Goal: Check status: Check status

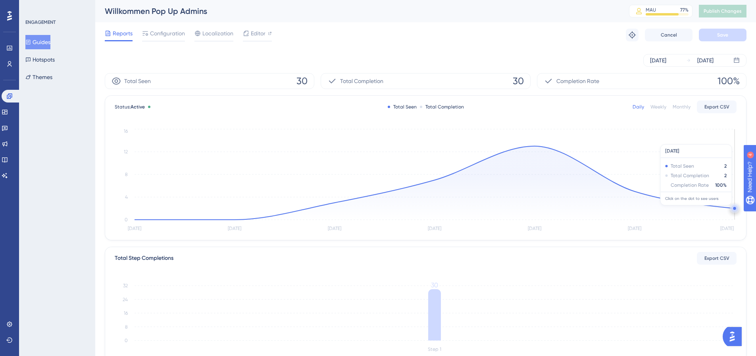
click at [734, 209] on circle at bounding box center [734, 208] width 3 height 3
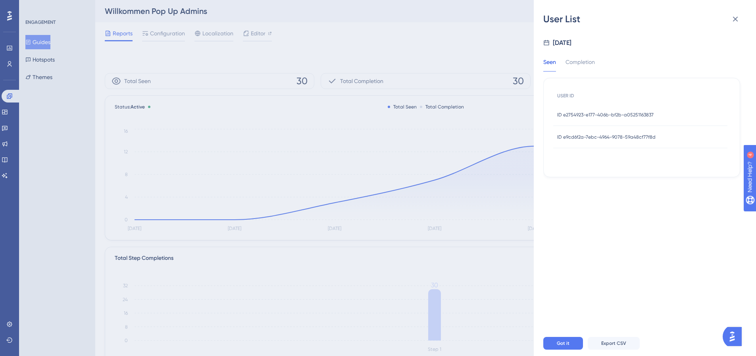
click at [588, 115] on span "ID e2754923-e177-406b-bf2b-a05251163837" at bounding box center [605, 115] width 96 height 6
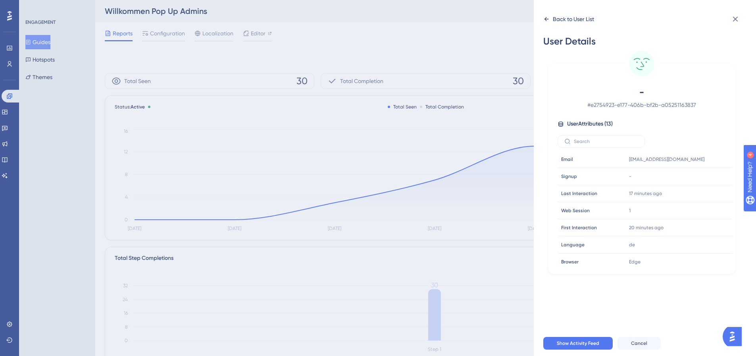
click at [551, 17] on div "Back to User List" at bounding box center [568, 19] width 51 height 13
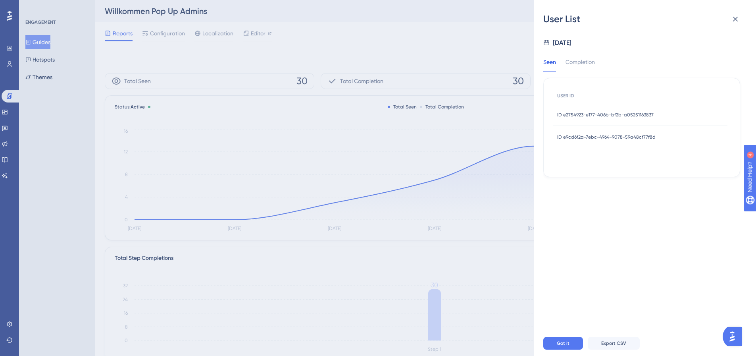
click at [611, 134] on span "ID e9cd6f2a-7ebc-4964-9078-59a48cf77f8d" at bounding box center [606, 137] width 98 height 6
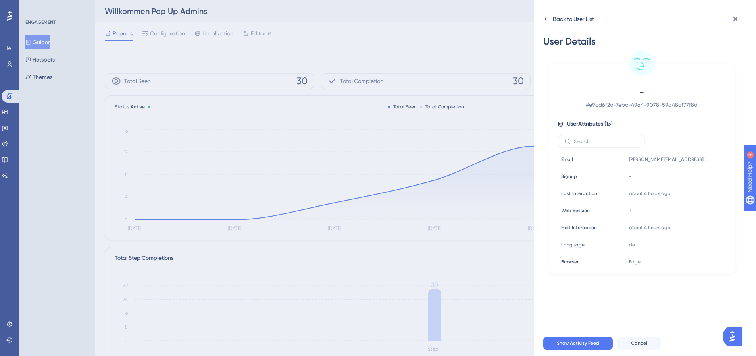
click at [544, 17] on icon at bounding box center [546, 19] width 6 height 6
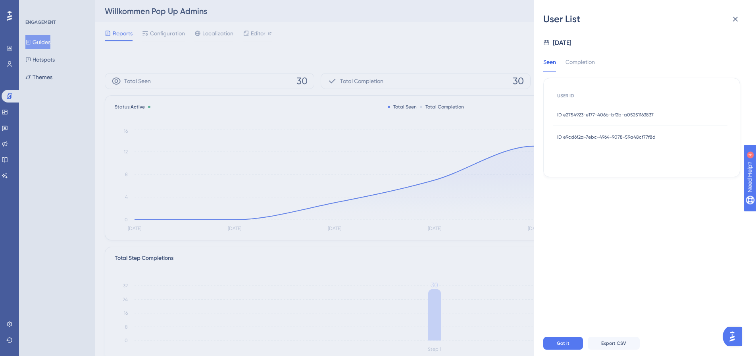
click at [428, 33] on div "User List Oct 10, 2025 Seen Completion USER ID ID e2754923-e177-406b-bf2b-a0525…" at bounding box center [378, 178] width 756 height 356
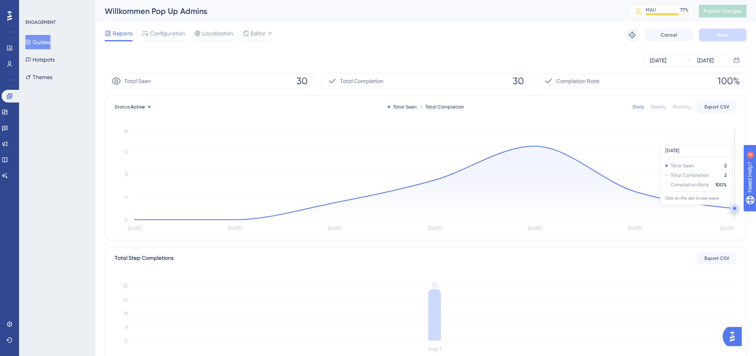
click at [734, 209] on circle at bounding box center [734, 208] width 3 height 3
